Goal: Task Accomplishment & Management: Use online tool/utility

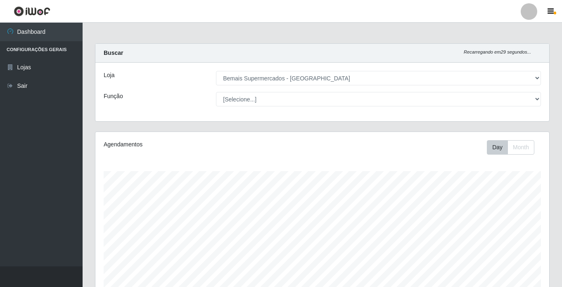
select select "250"
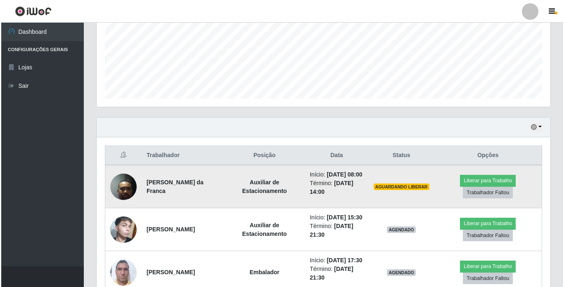
scroll to position [171, 453]
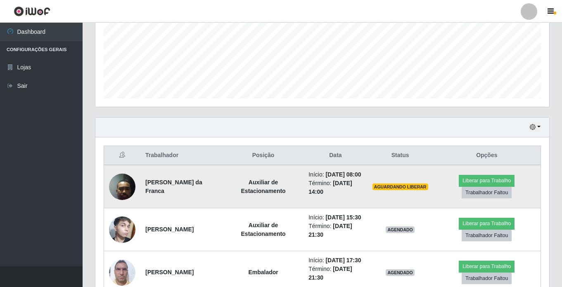
click at [121, 192] on img at bounding box center [122, 186] width 26 height 35
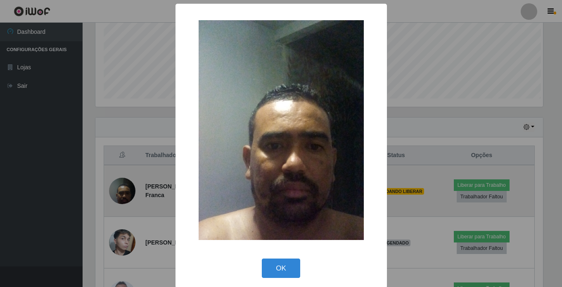
scroll to position [171, 449]
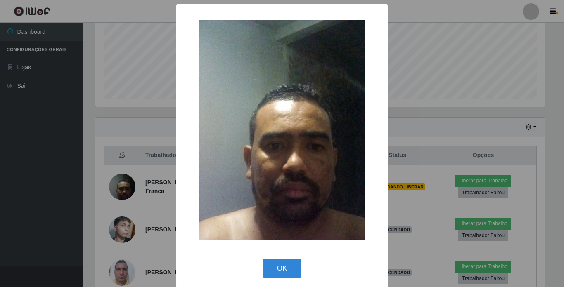
click at [123, 191] on div "× OK Cancel" at bounding box center [282, 143] width 564 height 287
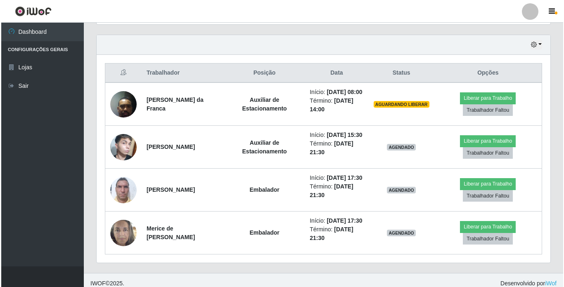
scroll to position [196, 0]
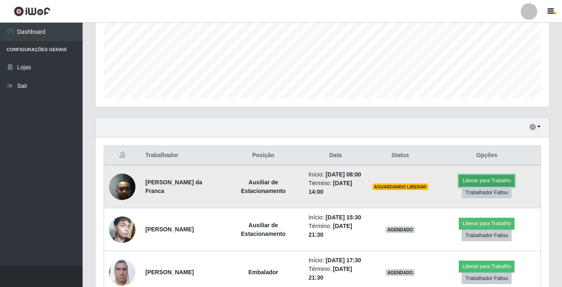
click at [481, 184] on button "Liberar para Trabalho" at bounding box center [486, 181] width 56 height 12
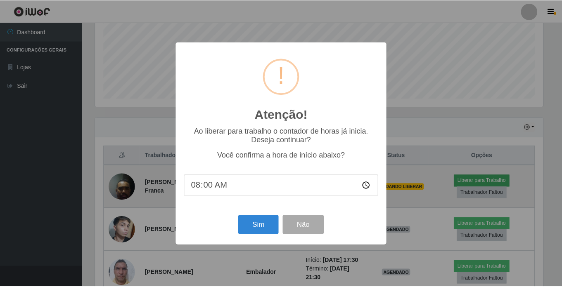
scroll to position [171, 449]
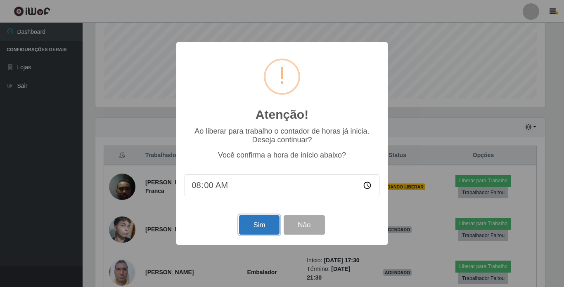
click at [253, 223] on button "Sim" at bounding box center [259, 224] width 40 height 19
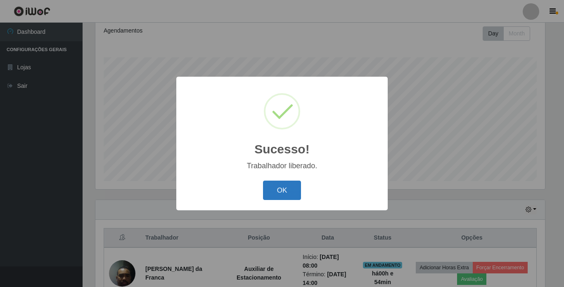
click at [286, 188] on button "OK" at bounding box center [282, 190] width 38 height 19
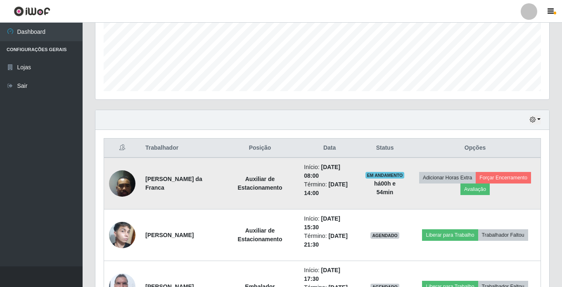
scroll to position [279, 0]
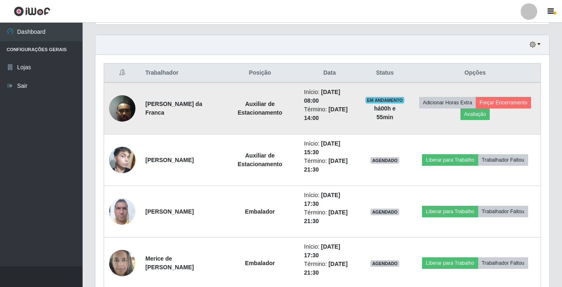
click at [123, 106] on img at bounding box center [122, 108] width 26 height 35
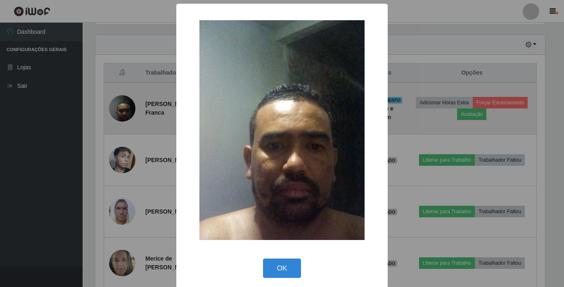
click at [123, 106] on div "× OK Cancel" at bounding box center [282, 143] width 564 height 287
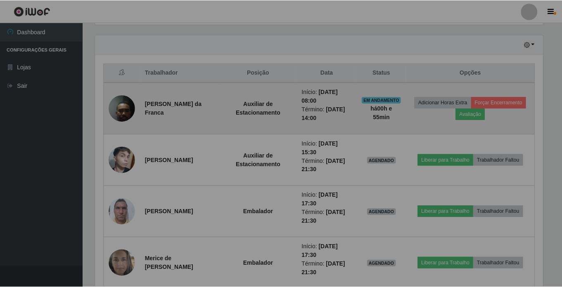
scroll to position [171, 453]
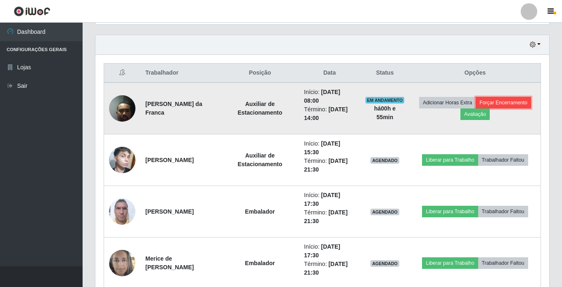
click at [475, 109] on button "Forçar Encerramento" at bounding box center [502, 103] width 55 height 12
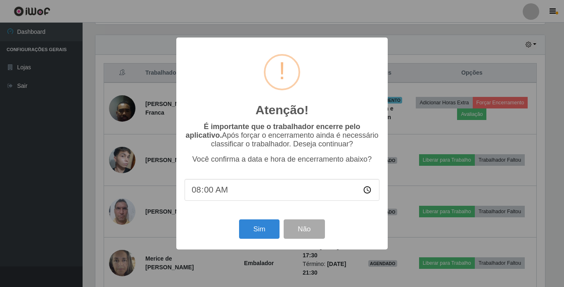
type input "08:01"
click at [253, 233] on button "Sim" at bounding box center [259, 229] width 40 height 19
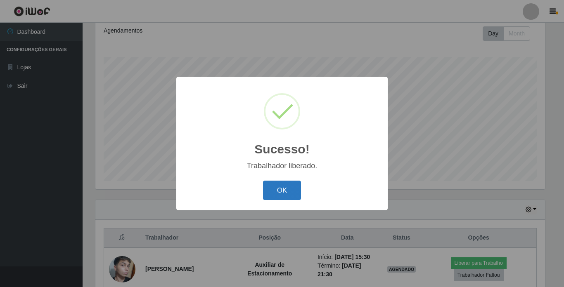
click at [280, 190] on button "OK" at bounding box center [282, 190] width 38 height 19
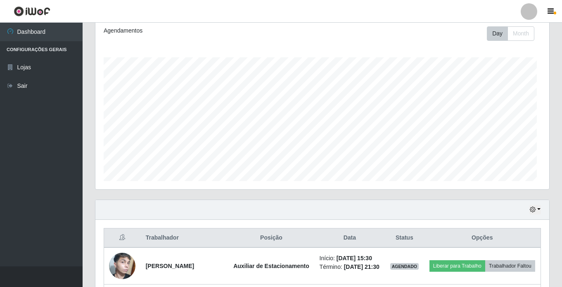
scroll to position [171, 453]
